Goal: Task Accomplishment & Management: Manage account settings

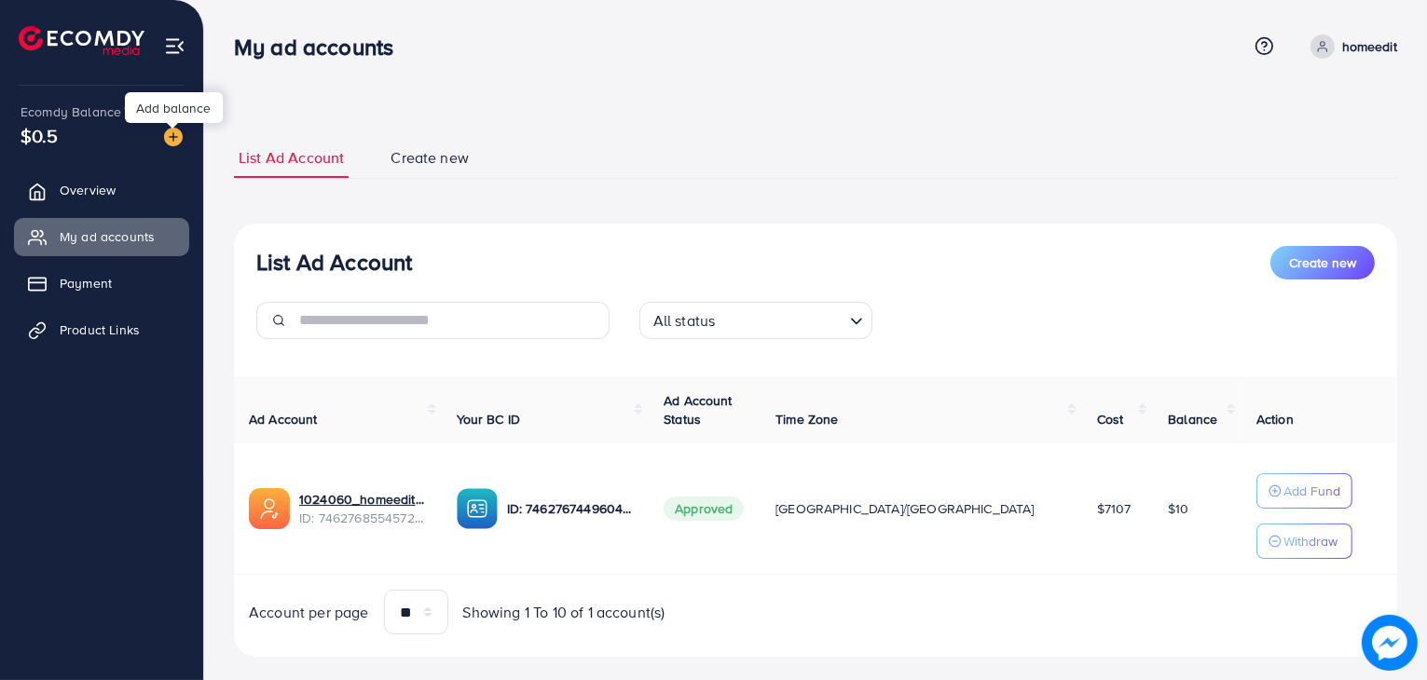
click at [175, 138] on img at bounding box center [173, 137] width 19 height 19
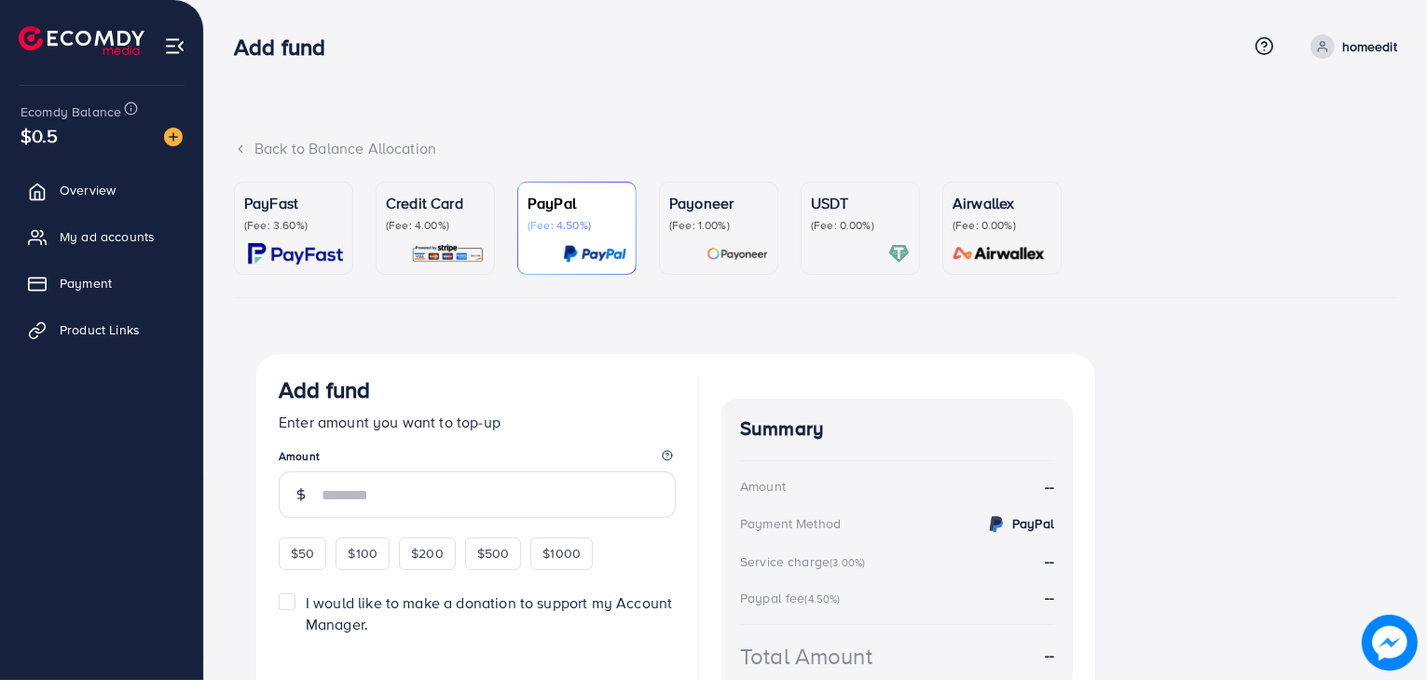
scroll to position [104, 0]
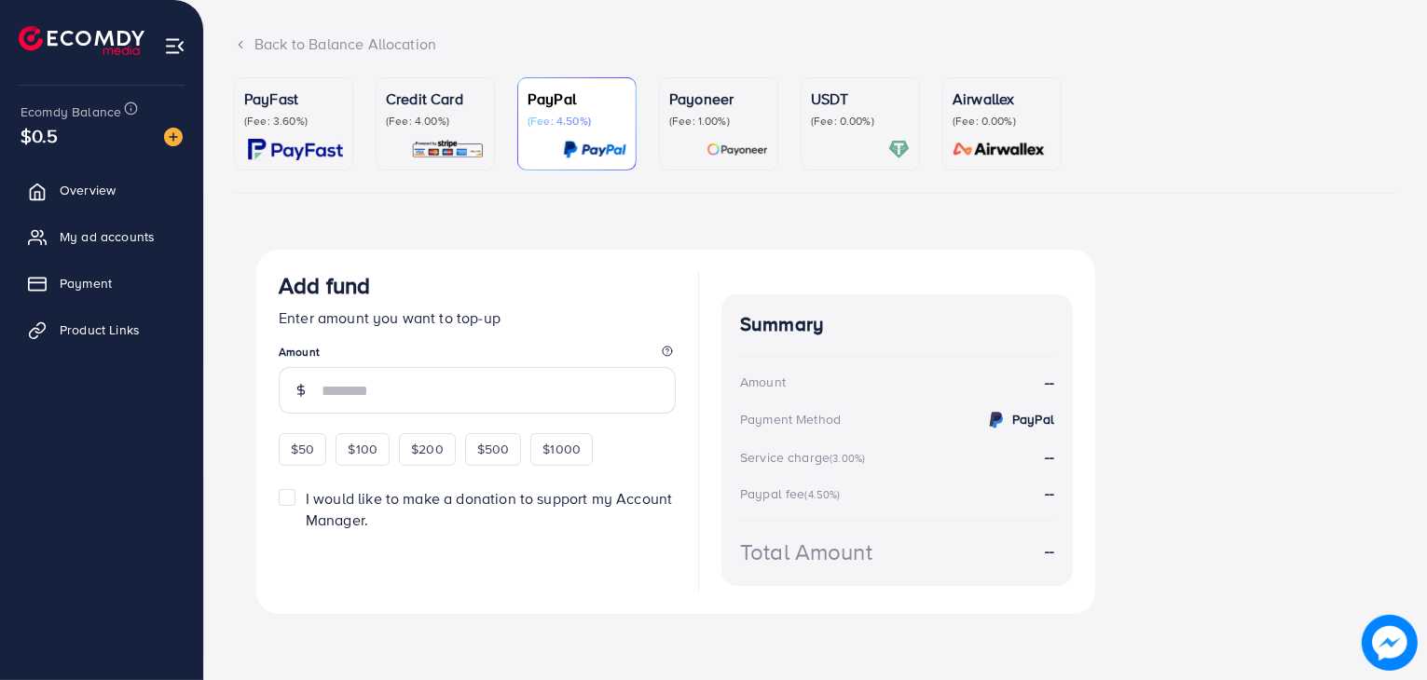
click at [474, 117] on p "(Fee: 4.00%)" at bounding box center [435, 121] width 99 height 15
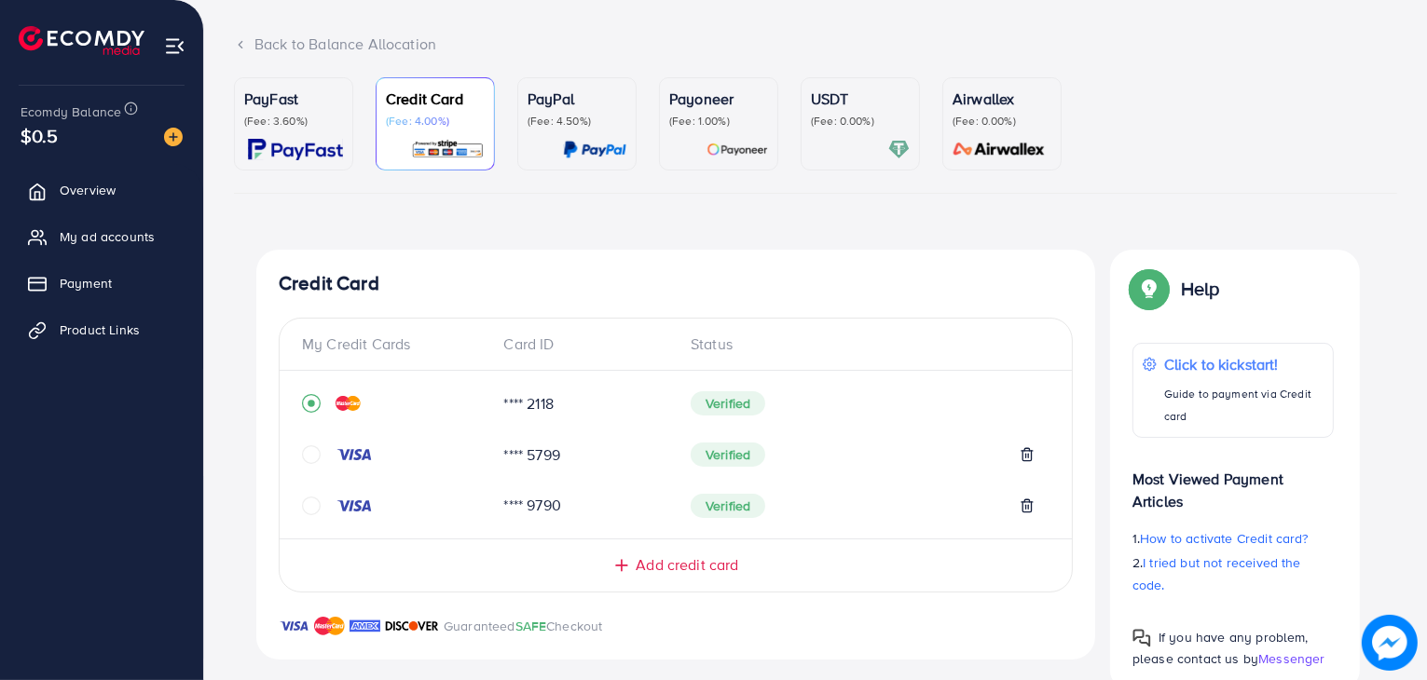
click at [311, 459] on icon "circle" at bounding box center [311, 455] width 19 height 19
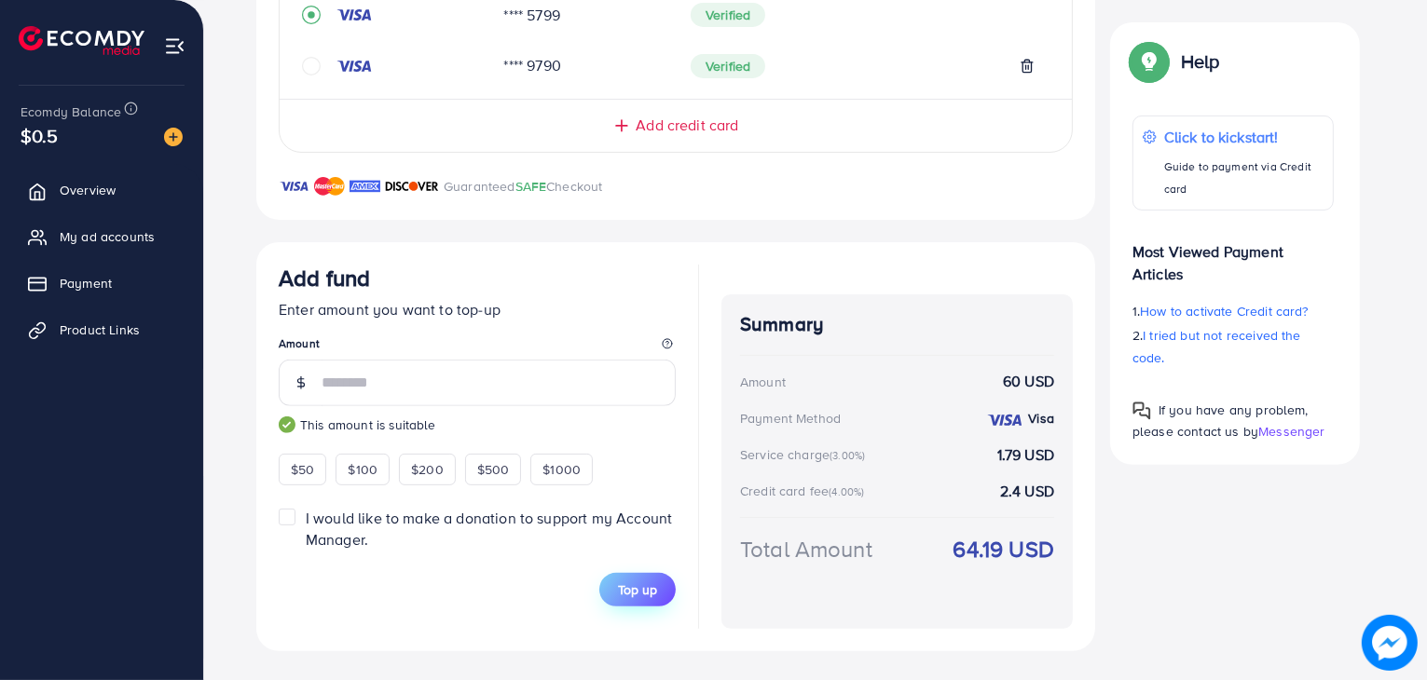
type input "**"
click at [628, 578] on button "Top up" at bounding box center [637, 590] width 76 height 34
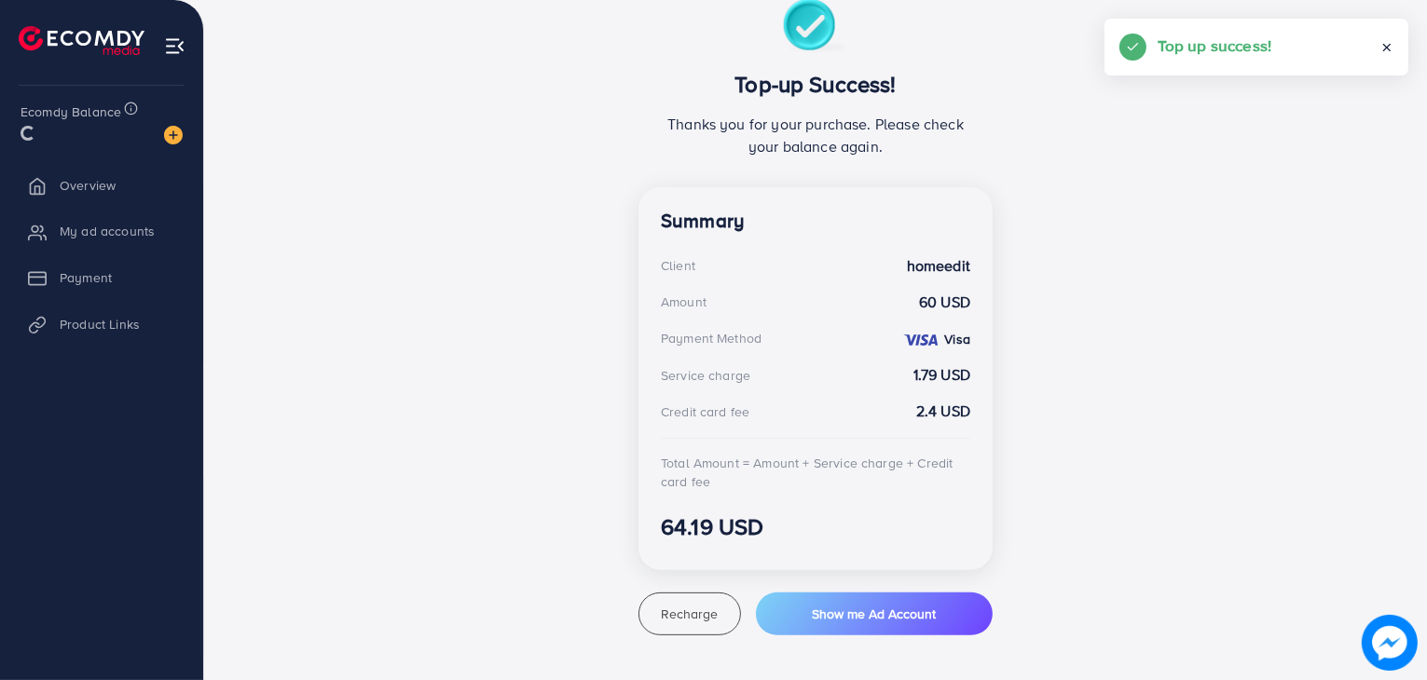
scroll to position [354, 0]
click at [103, 191] on span "Overview" at bounding box center [92, 190] width 56 height 19
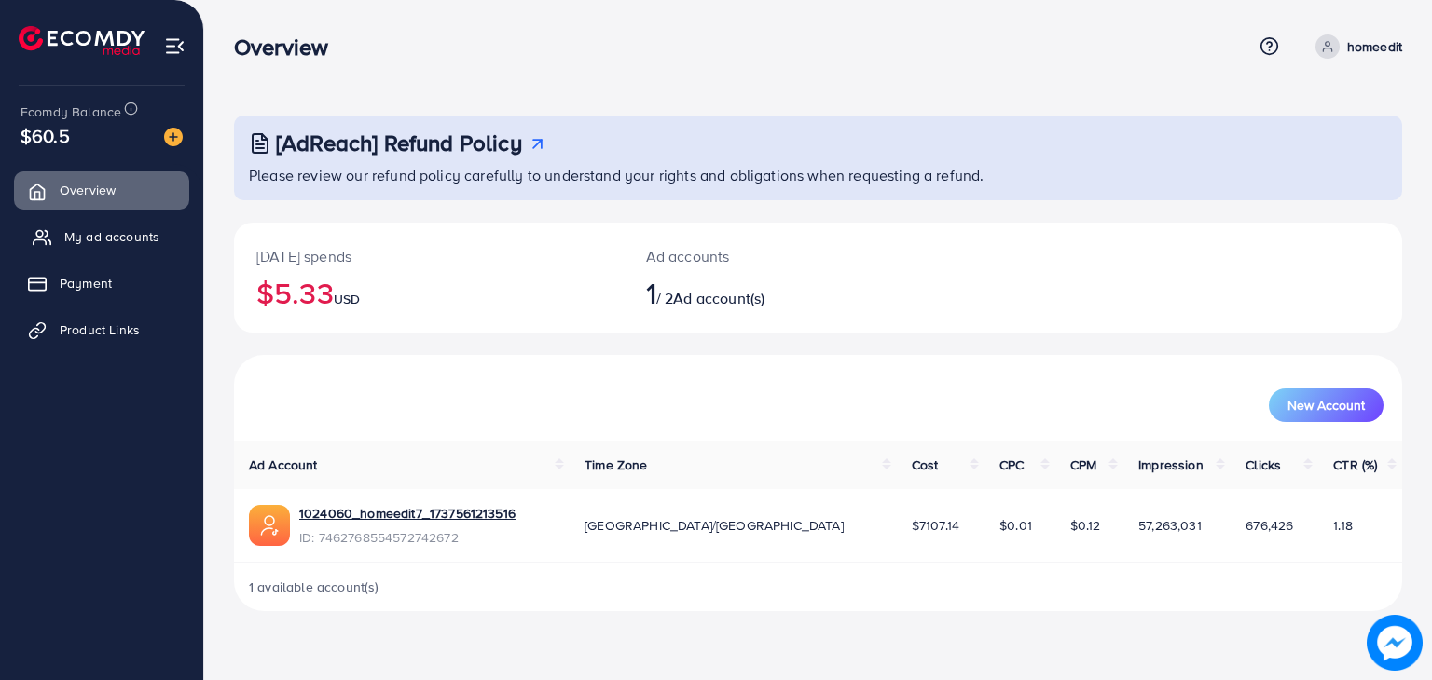
click at [122, 239] on span "My ad accounts" at bounding box center [111, 236] width 95 height 19
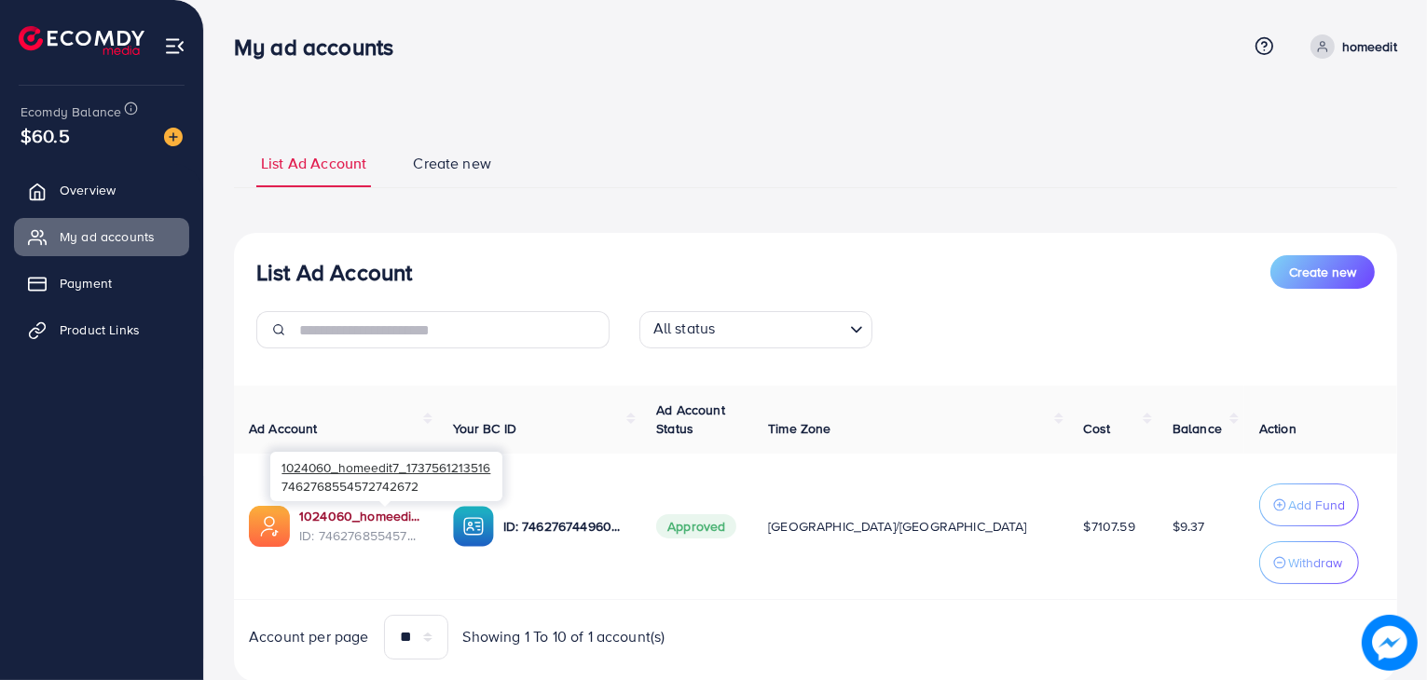
click at [415, 509] on link "1024060_homeedit7_1737561213516" at bounding box center [361, 516] width 124 height 19
